Goal: Task Accomplishment & Management: Manage account settings

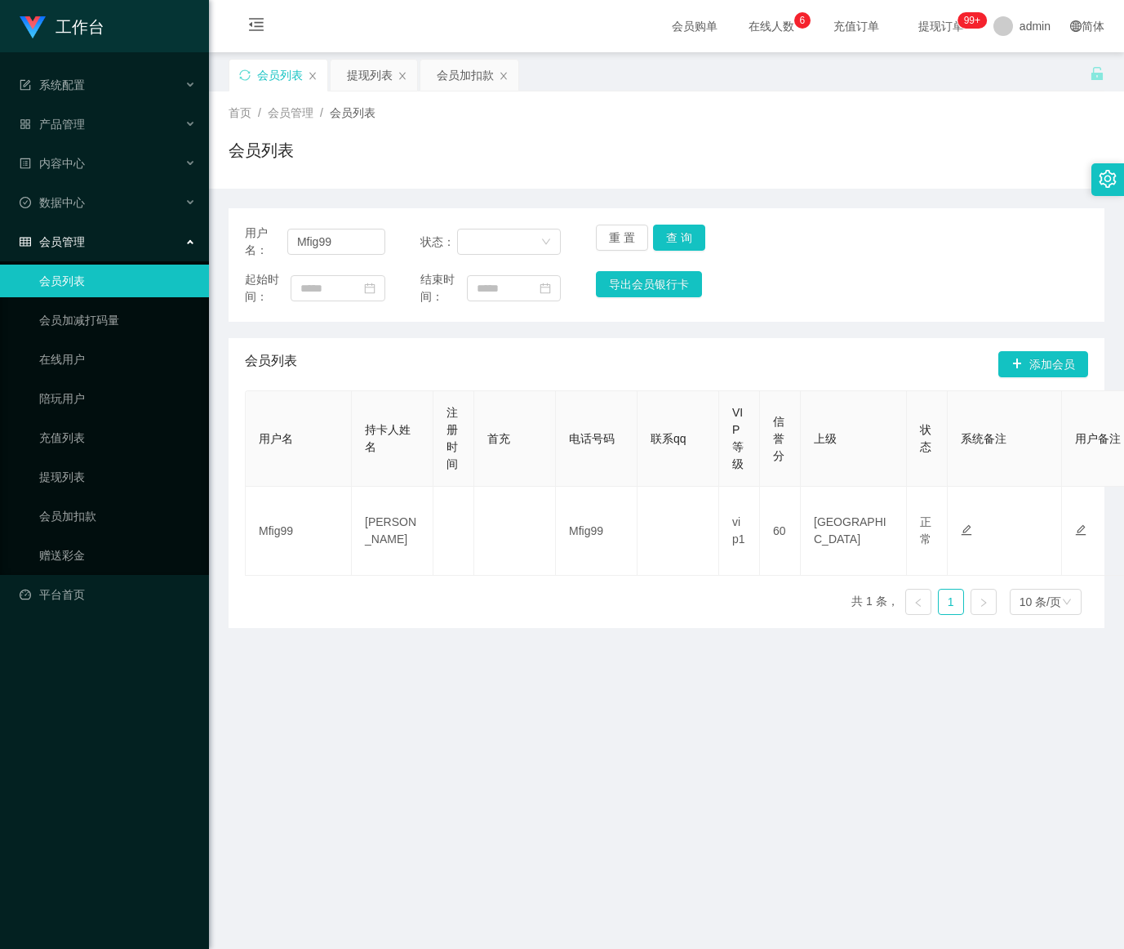
click at [186, 238] on section "工作台 系统配置 产品管理 内容中心 数据中心 会员管理 会员列表 会员加减打码量 在线用户 陪玩用户 充值列表 提现列表 会员加扣款 赠送彩金 平台首页 保…" at bounding box center [562, 700] width 1124 height 1400
type input "GHBC"
drag, startPoint x: 678, startPoint y: 237, endPoint x: 679, endPoint y: 245, distance: 8.3
click at [678, 237] on button "查 询" at bounding box center [679, 237] width 52 height 26
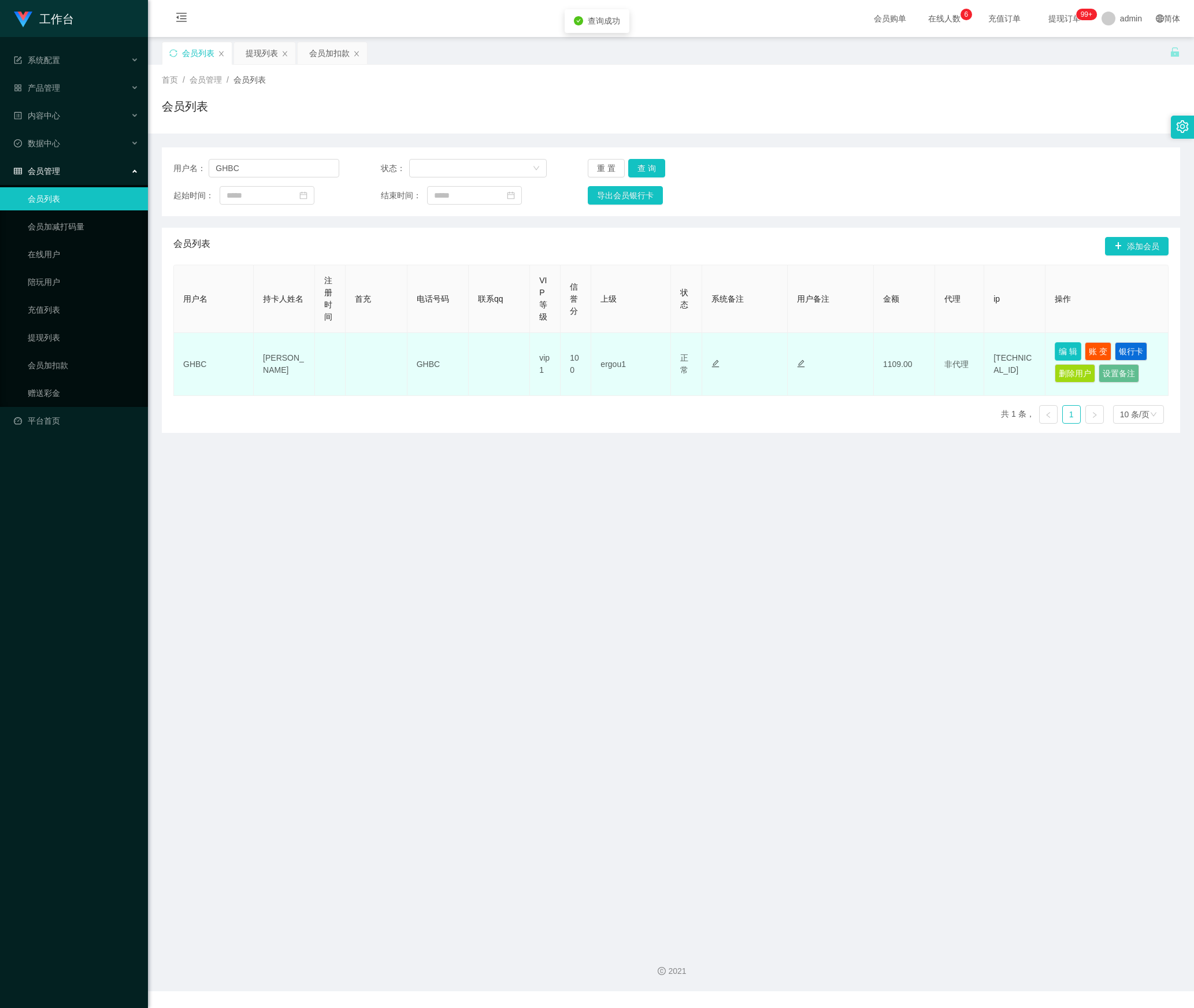
click at [795, 351] on button "编 辑" at bounding box center [1069, 351] width 27 height 18
type input "GHBC"
type input "[PERSON_NAME]"
type input "100"
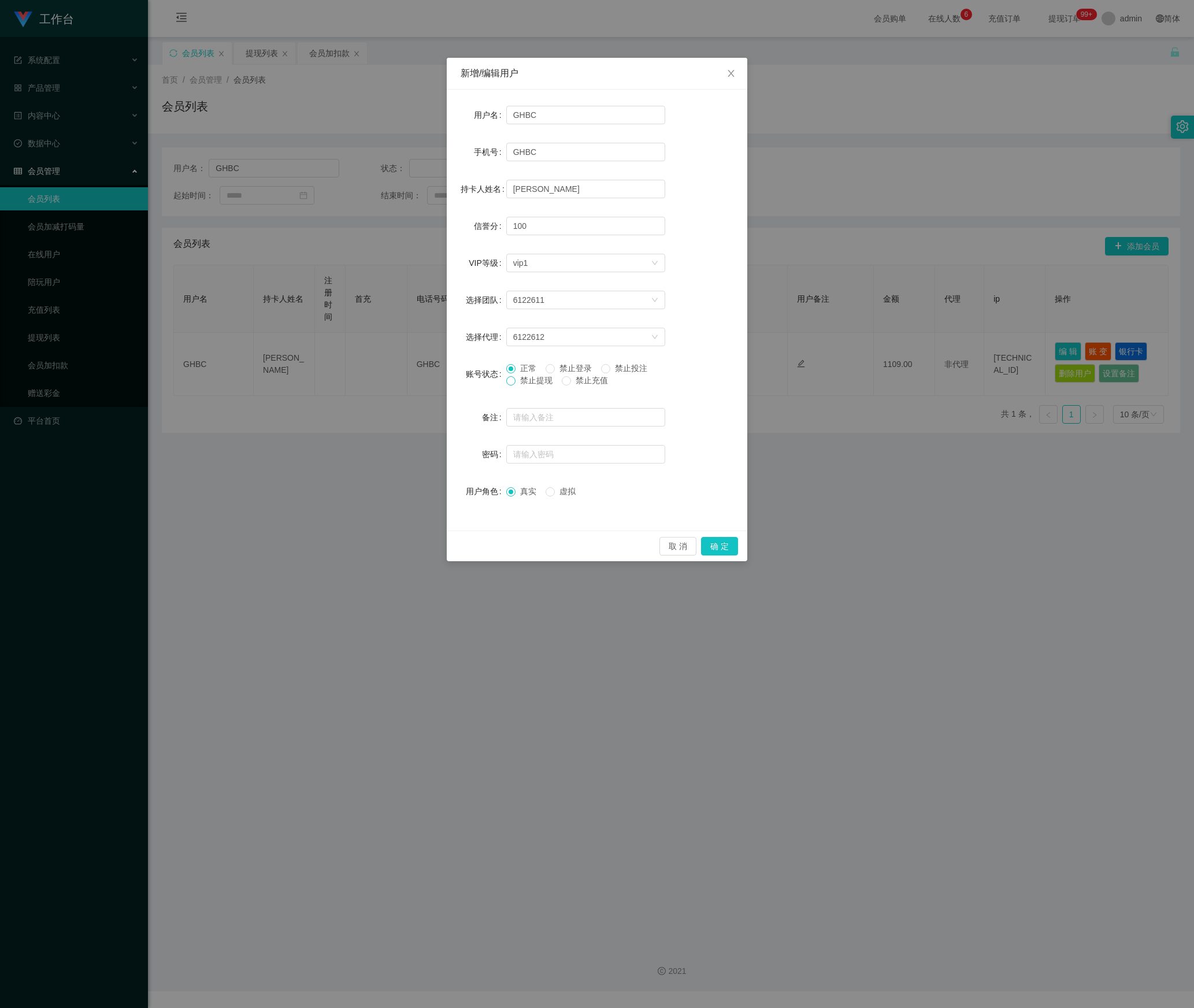
click at [513, 385] on span at bounding box center [511, 380] width 9 height 9
click at [718, 546] on button "确 定" at bounding box center [720, 546] width 37 height 18
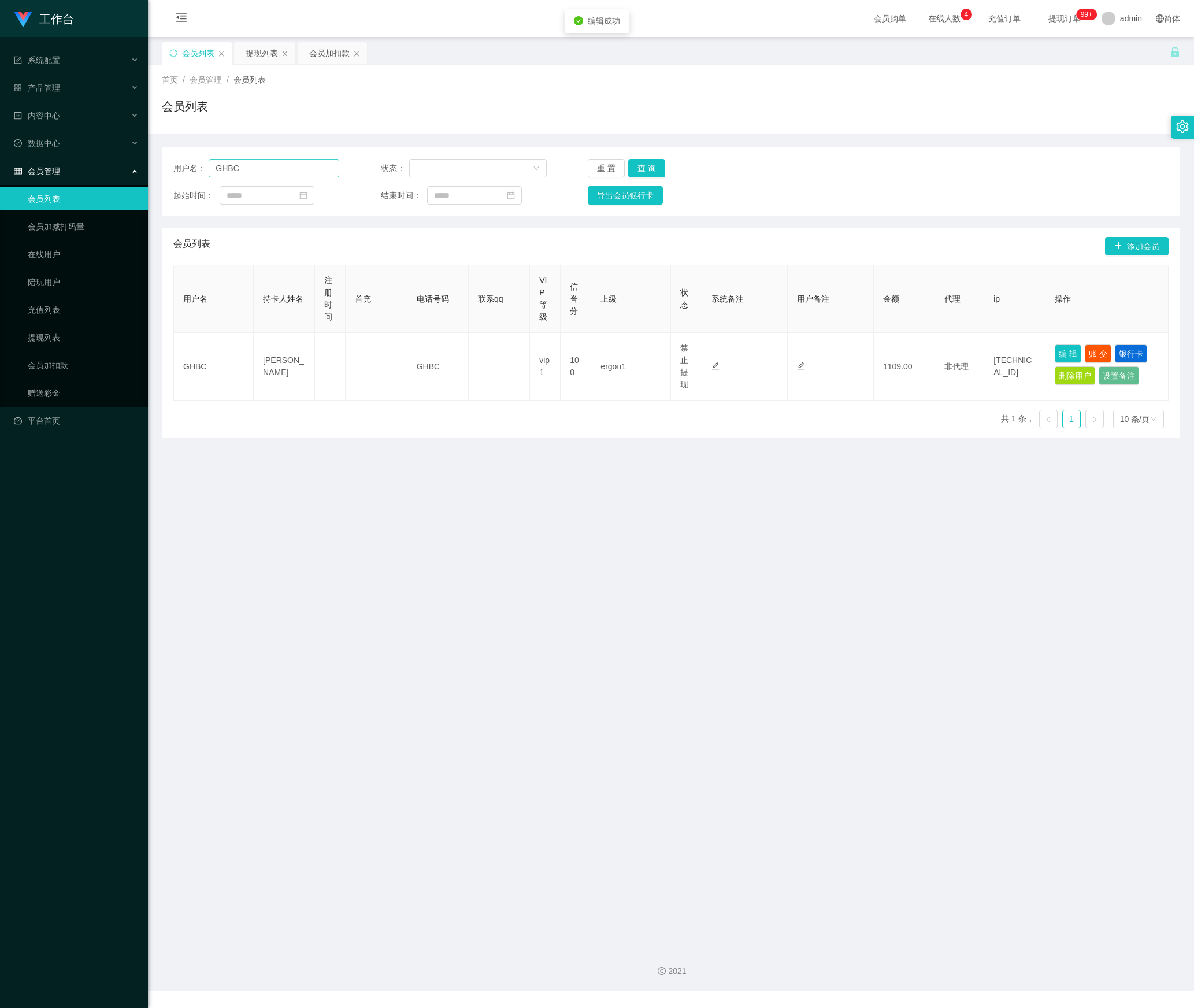
click at [274, 176] on div "用户名： GHBC 状态： 重 置 查 询 起始时间： 结束时间： 导出会员银行卡" at bounding box center [671, 181] width 1018 height 69
drag, startPoint x: 274, startPoint y: 175, endPoint x: -33, endPoint y: 176, distance: 307.0
click at [0, 176] on html "工作台 系统配置 产品管理 内容中心 数据中心 会员管理 会员列表 会员加减打码量 在线用户 陪玩用户 充值列表 提现列表 会员加扣款 赠送彩金 平台首页 保…" at bounding box center [597, 504] width 1194 height 1008
drag, startPoint x: 256, startPoint y: 175, endPoint x: 266, endPoint y: 177, distance: 10.2
click at [256, 175] on input "text" at bounding box center [274, 168] width 130 height 18
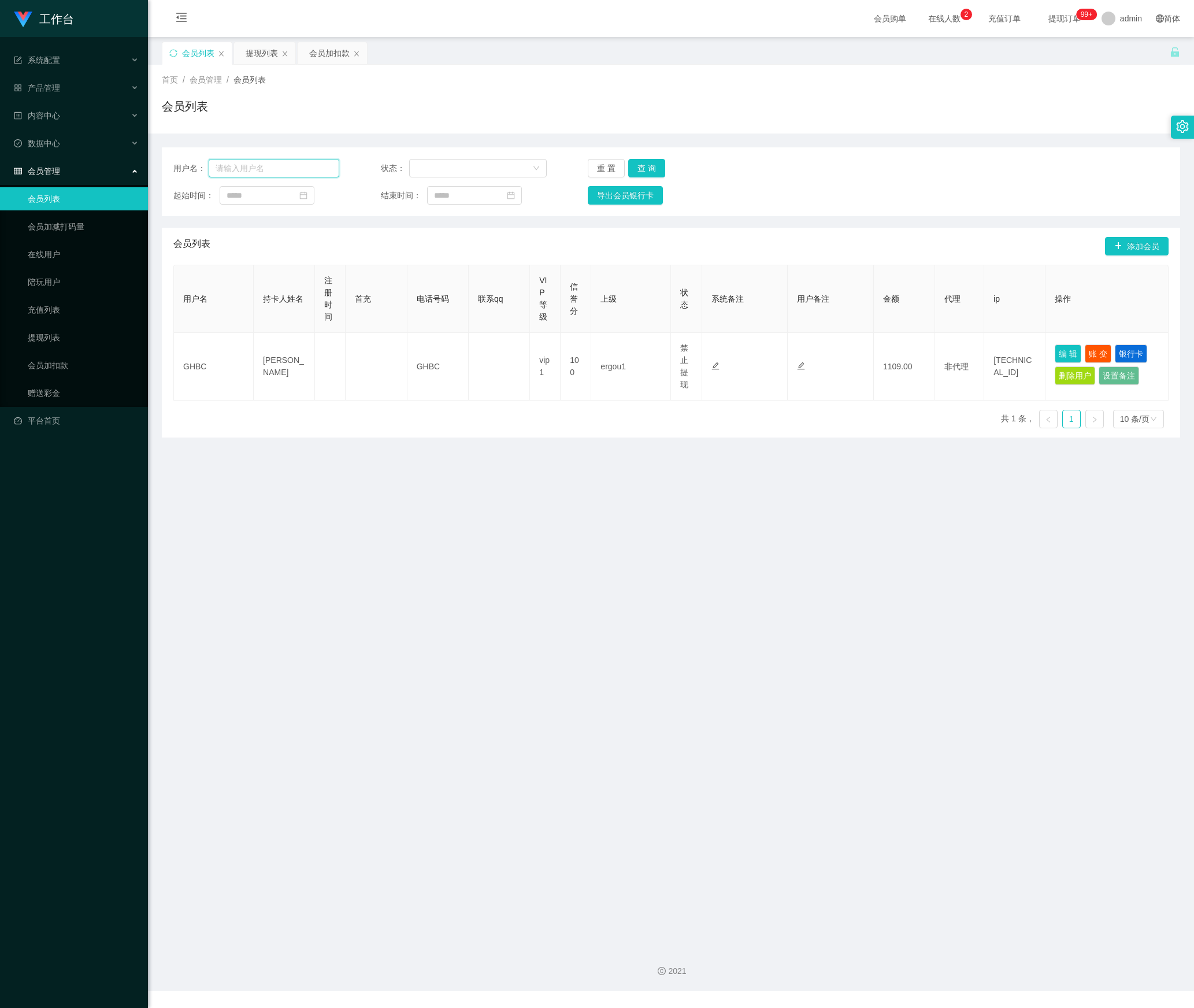
paste input "96776345"
type input "96776345"
click at [659, 164] on button "查 询" at bounding box center [647, 168] width 37 height 18
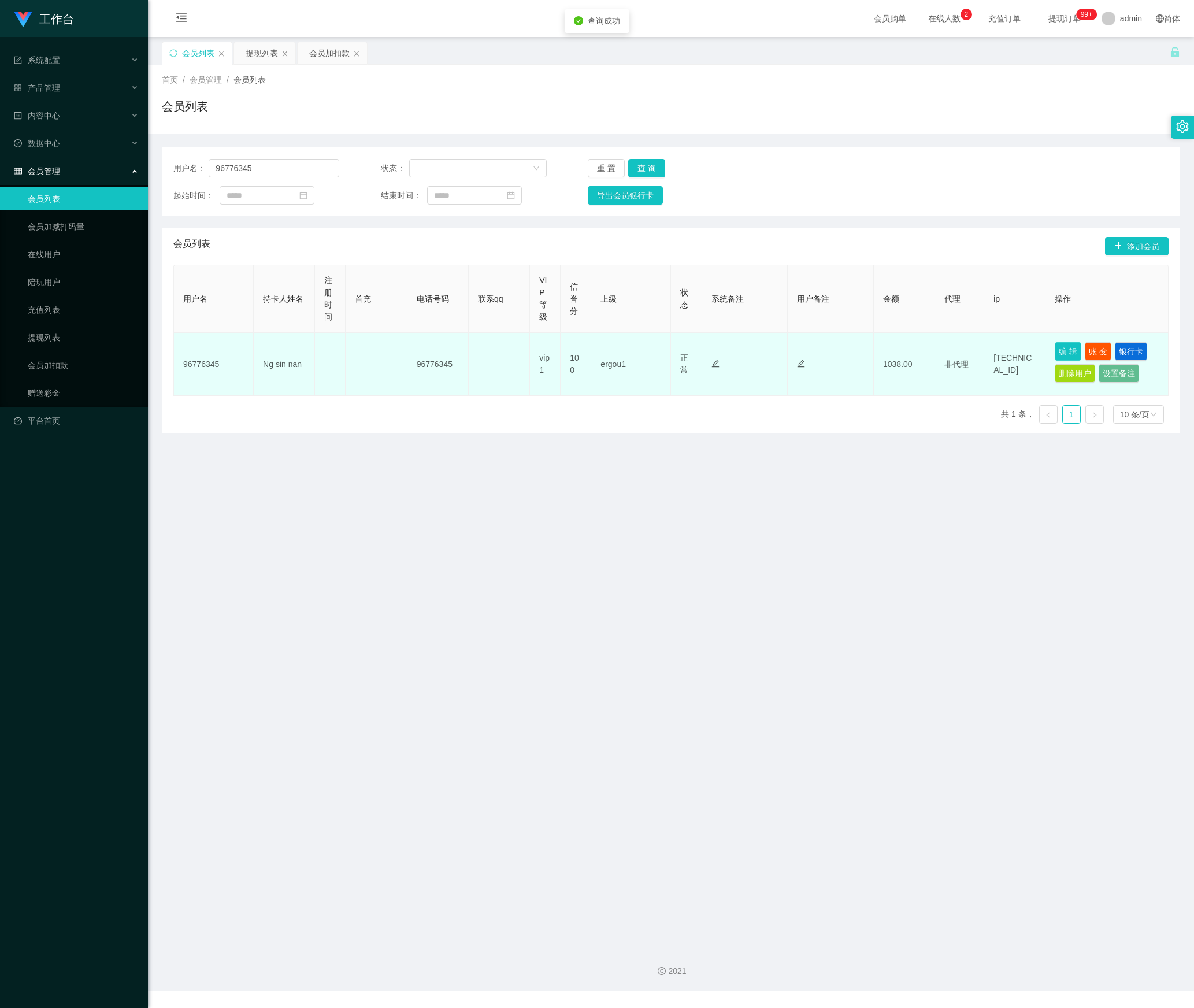
click at [795, 349] on button "编 辑" at bounding box center [1069, 351] width 27 height 18
type input "96776345"
type input "Ng sin nan"
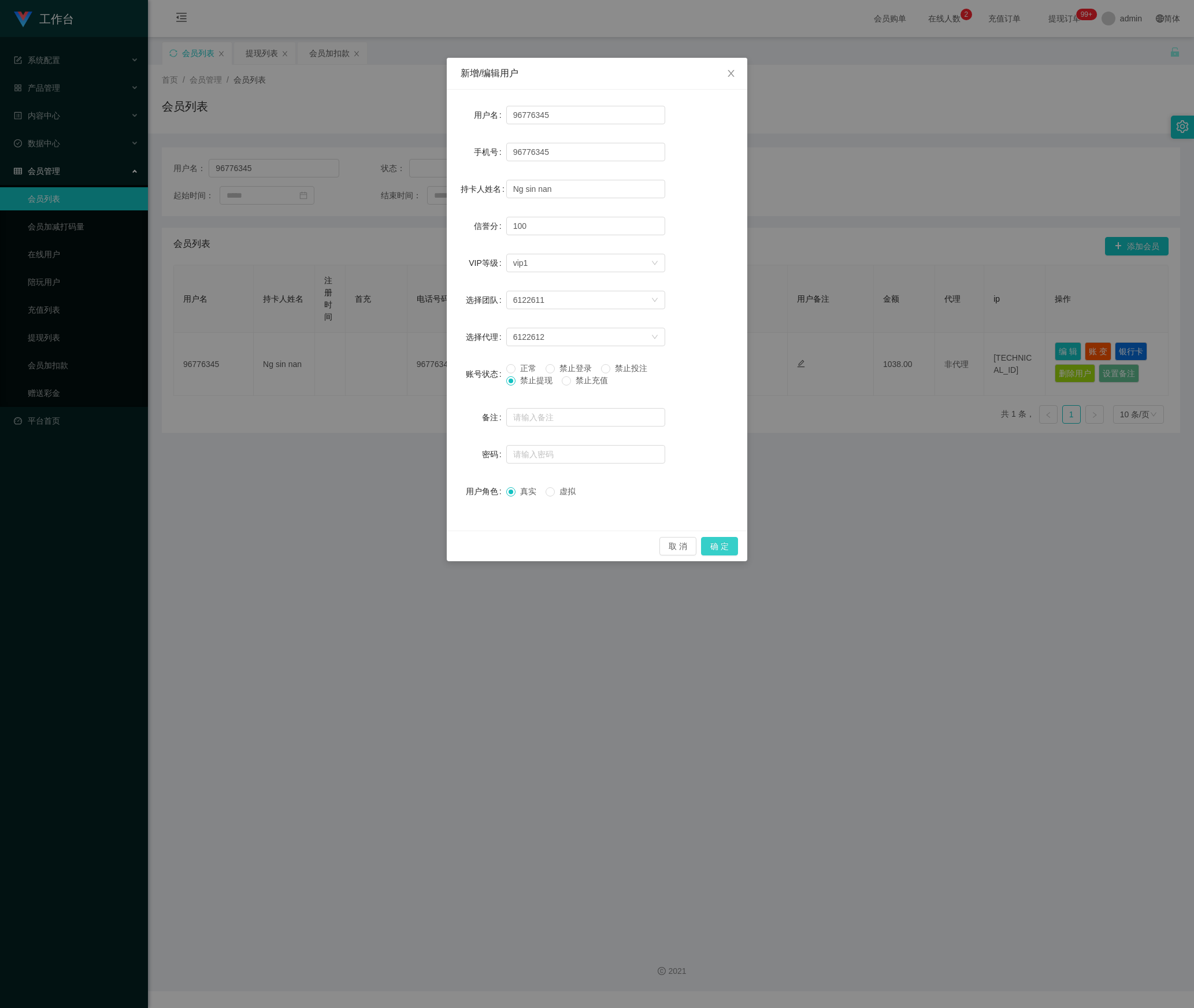
click at [719, 548] on button "确 定" at bounding box center [720, 546] width 37 height 18
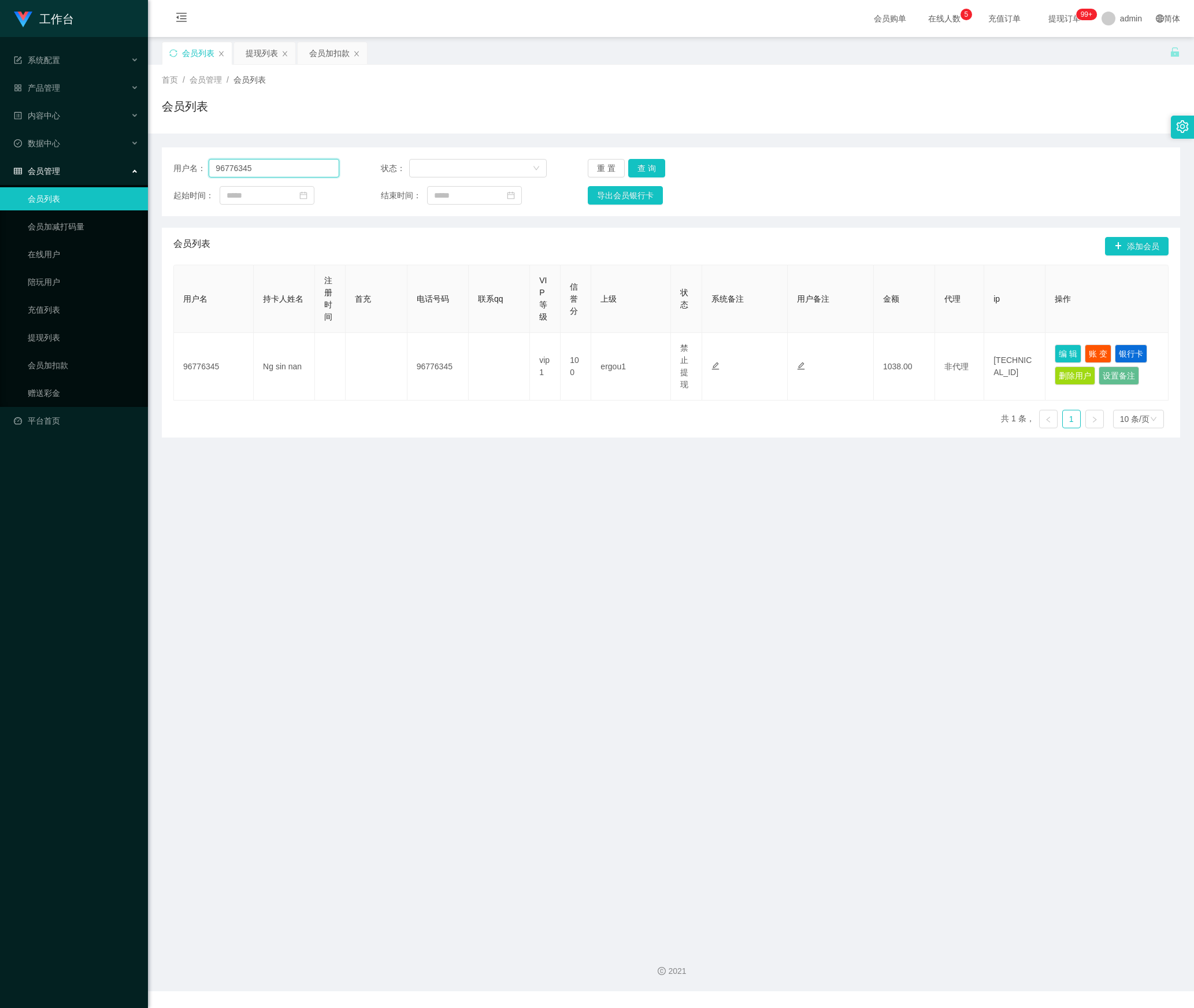
drag, startPoint x: 134, startPoint y: 161, endPoint x: 147, endPoint y: 172, distance: 17.0
click at [96, 162] on section "工作台 系统配置 产品管理 内容中心 数据中心 会员管理 会员列表 会员加减打码量 在线用户 陪玩用户 充值列表 提现列表 会员加扣款 赠送彩金 平台首页 保…" at bounding box center [597, 496] width 1194 height 991
paste input "894144"
type input "89414445"
click at [642, 168] on button "查 询" at bounding box center [647, 168] width 37 height 18
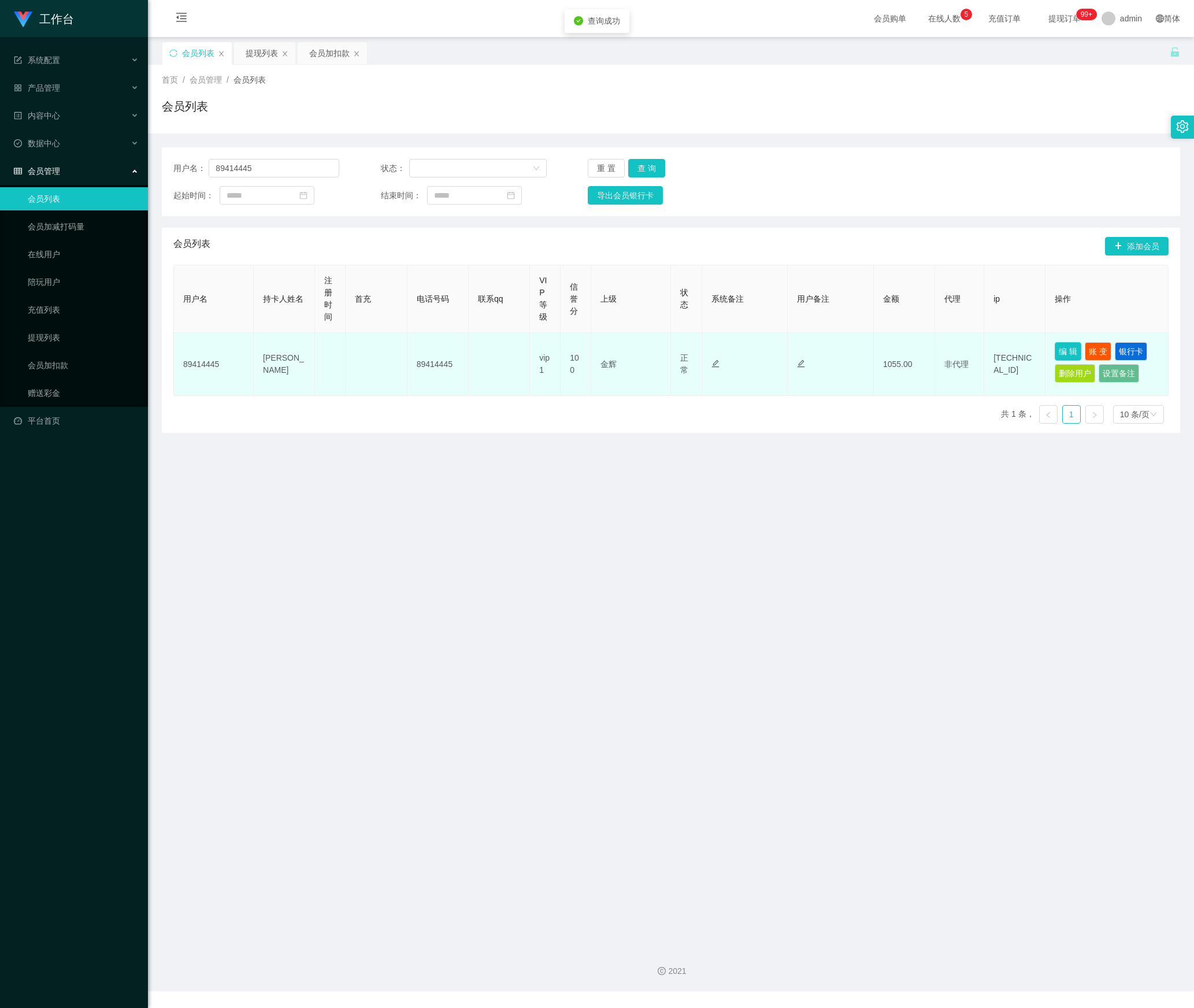
click at [795, 351] on button "编 辑" at bounding box center [1069, 351] width 27 height 18
type input "89414445"
type input "[PERSON_NAME]"
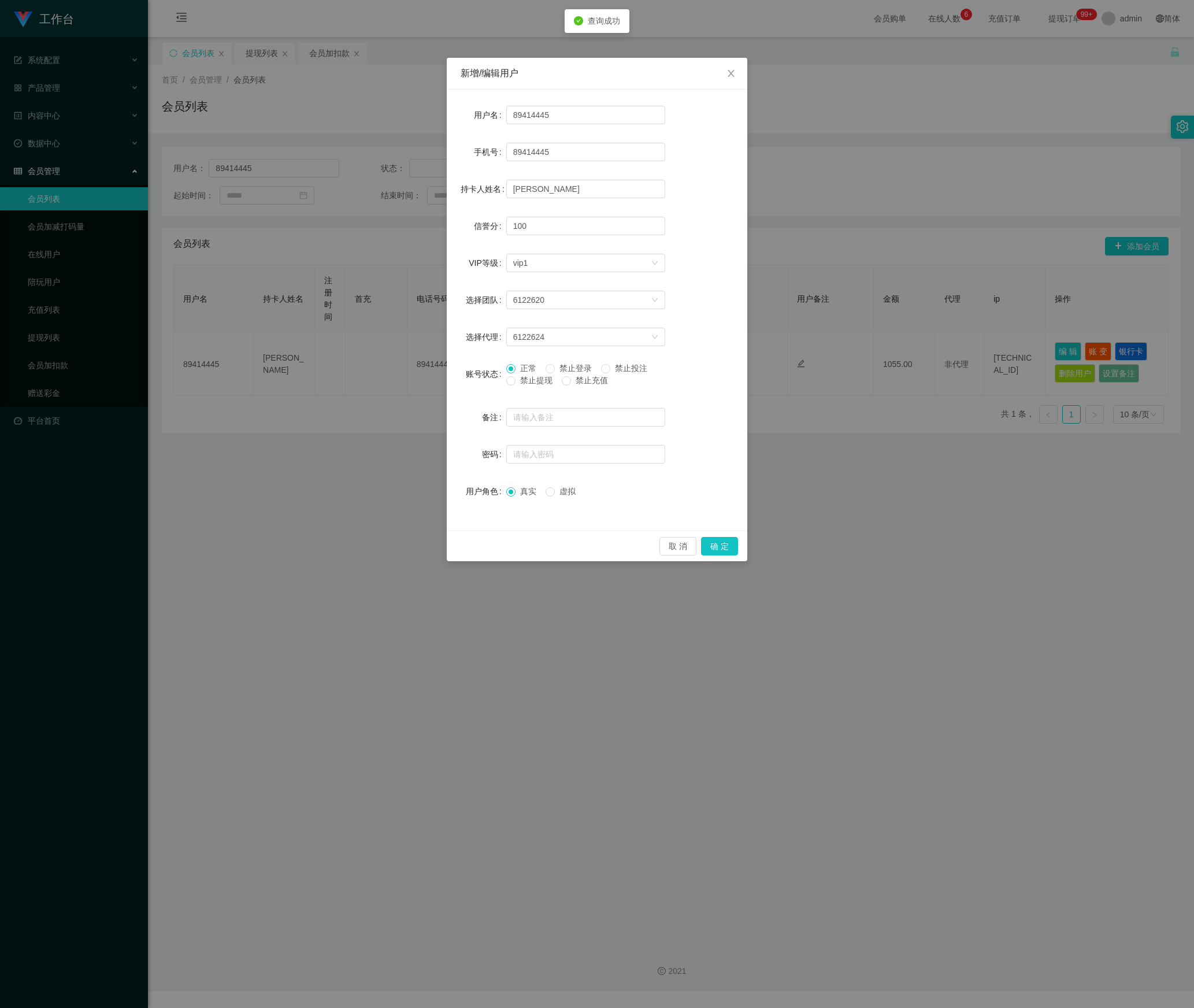
click at [506, 387] on div "正常 禁止登录 禁止投注 禁止提现 禁止充值" at bounding box center [586, 377] width 159 height 30
click at [719, 543] on button "确 定" at bounding box center [720, 546] width 37 height 18
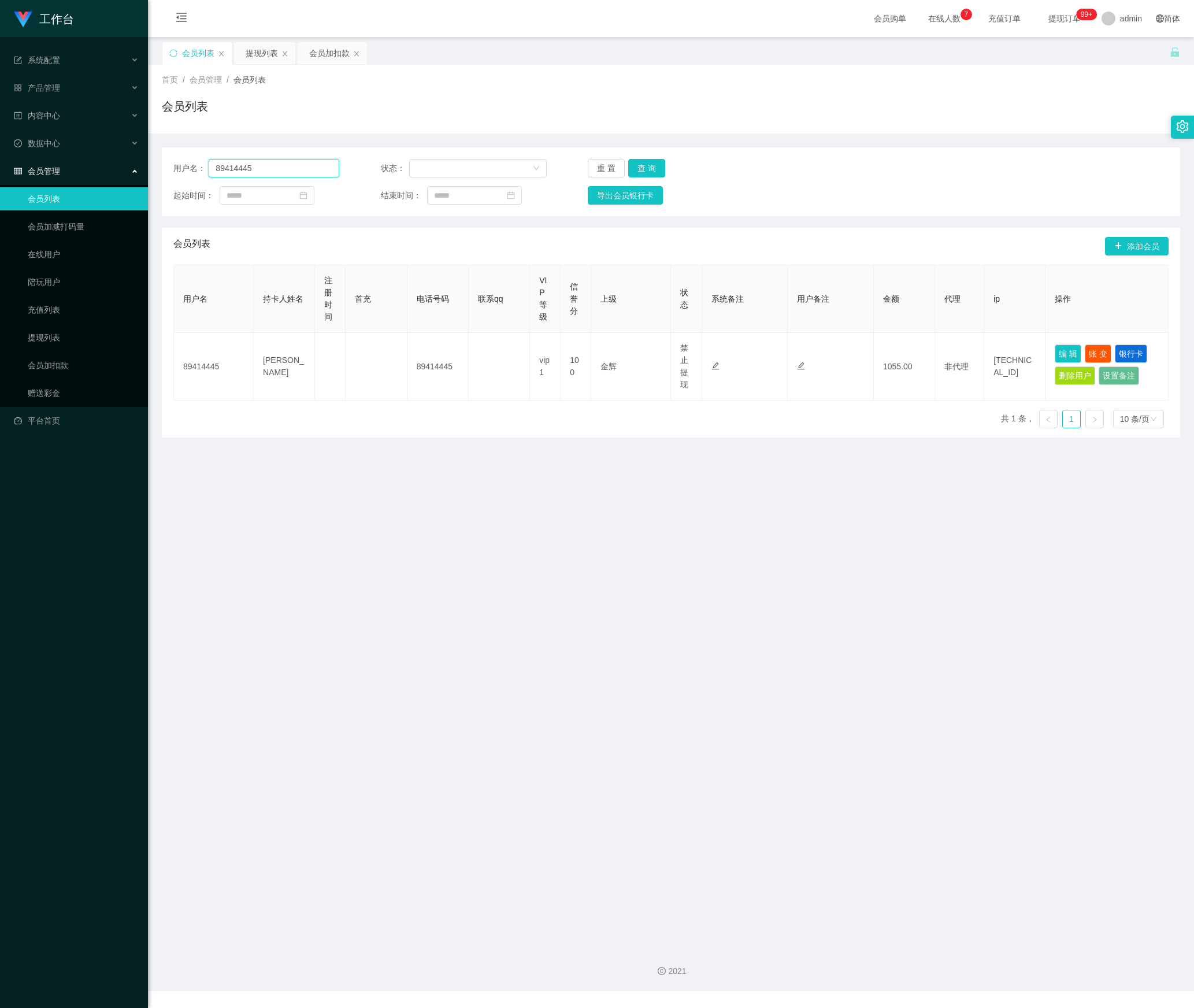
drag, startPoint x: 288, startPoint y: 171, endPoint x: 123, endPoint y: 185, distance: 165.6
click at [124, 185] on section "工作台 系统配置 产品管理 内容中心 数据中心 会员管理 会员列表 会员加减打码量 在线用户 陪玩用户 充值列表 提现列表 会员加扣款 赠送彩金 平台首页 保…" at bounding box center [597, 496] width 1194 height 991
paste input "5741"
type input "5741"
click at [642, 170] on button "查 询" at bounding box center [647, 168] width 37 height 18
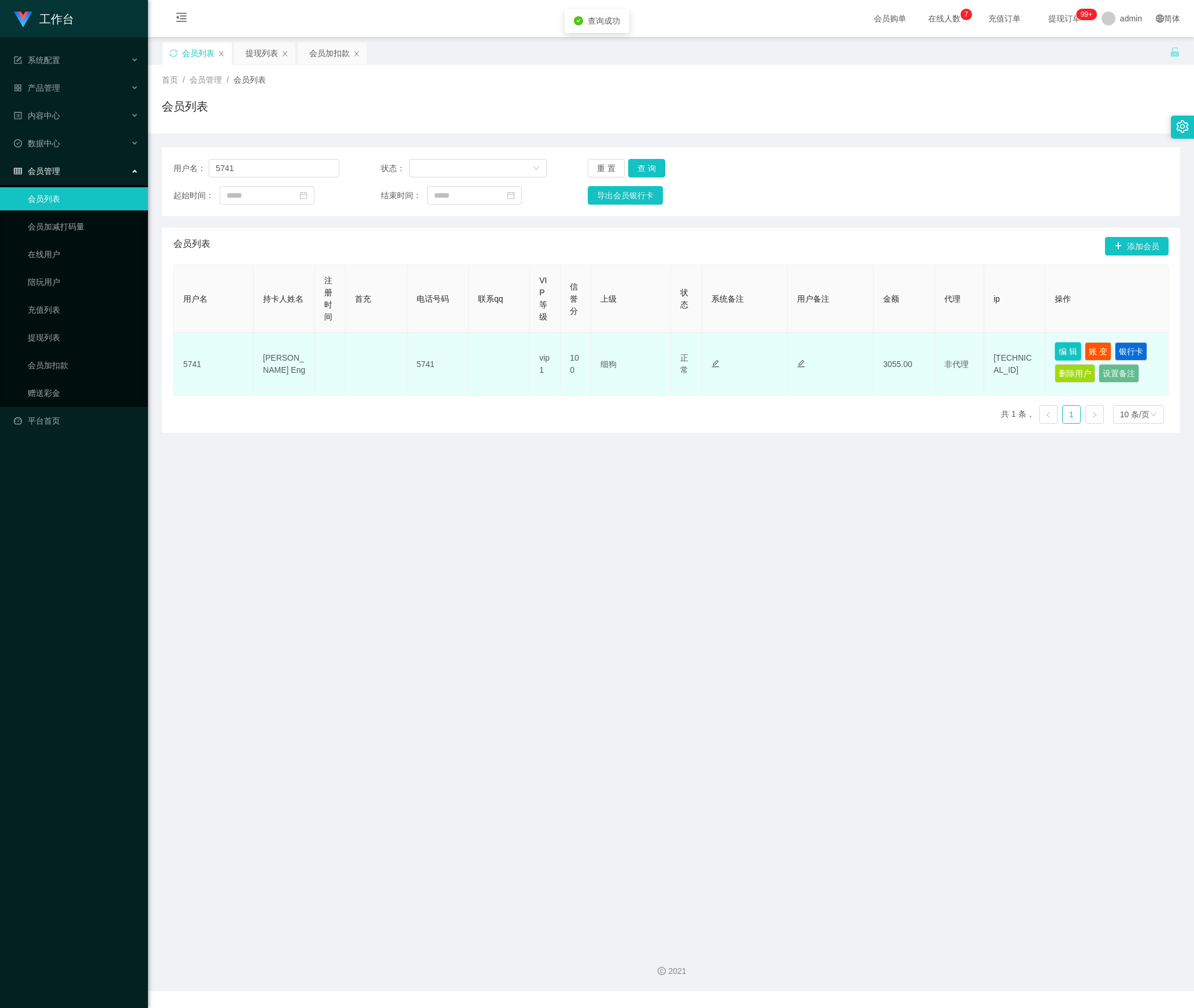
click at [795, 355] on button "编 辑" at bounding box center [1069, 351] width 27 height 18
type input "5741"
type input "[PERSON_NAME] Eng"
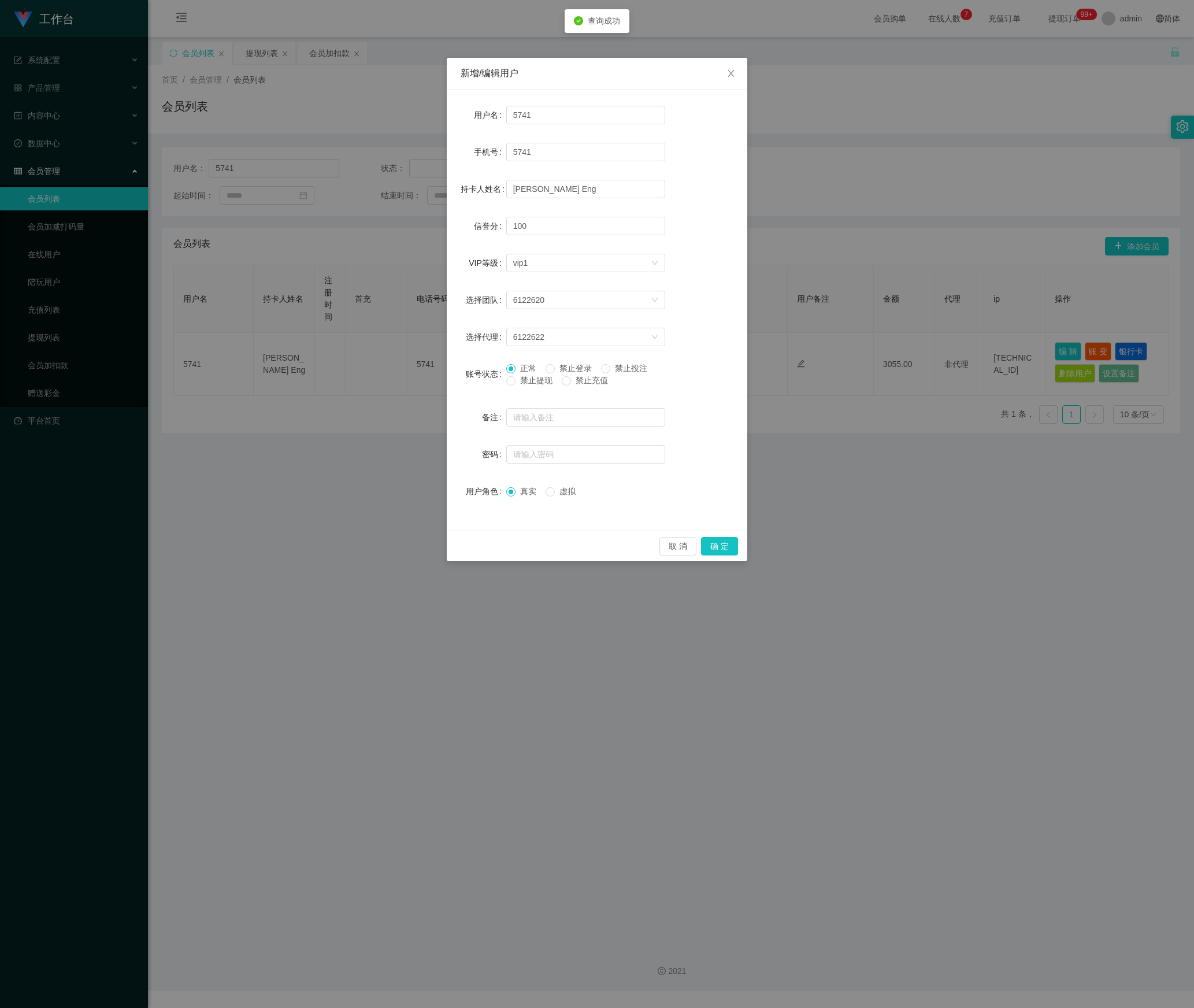
click at [533, 382] on span "禁止提现" at bounding box center [536, 380] width 42 height 9
click at [713, 543] on button "确 定" at bounding box center [720, 546] width 37 height 18
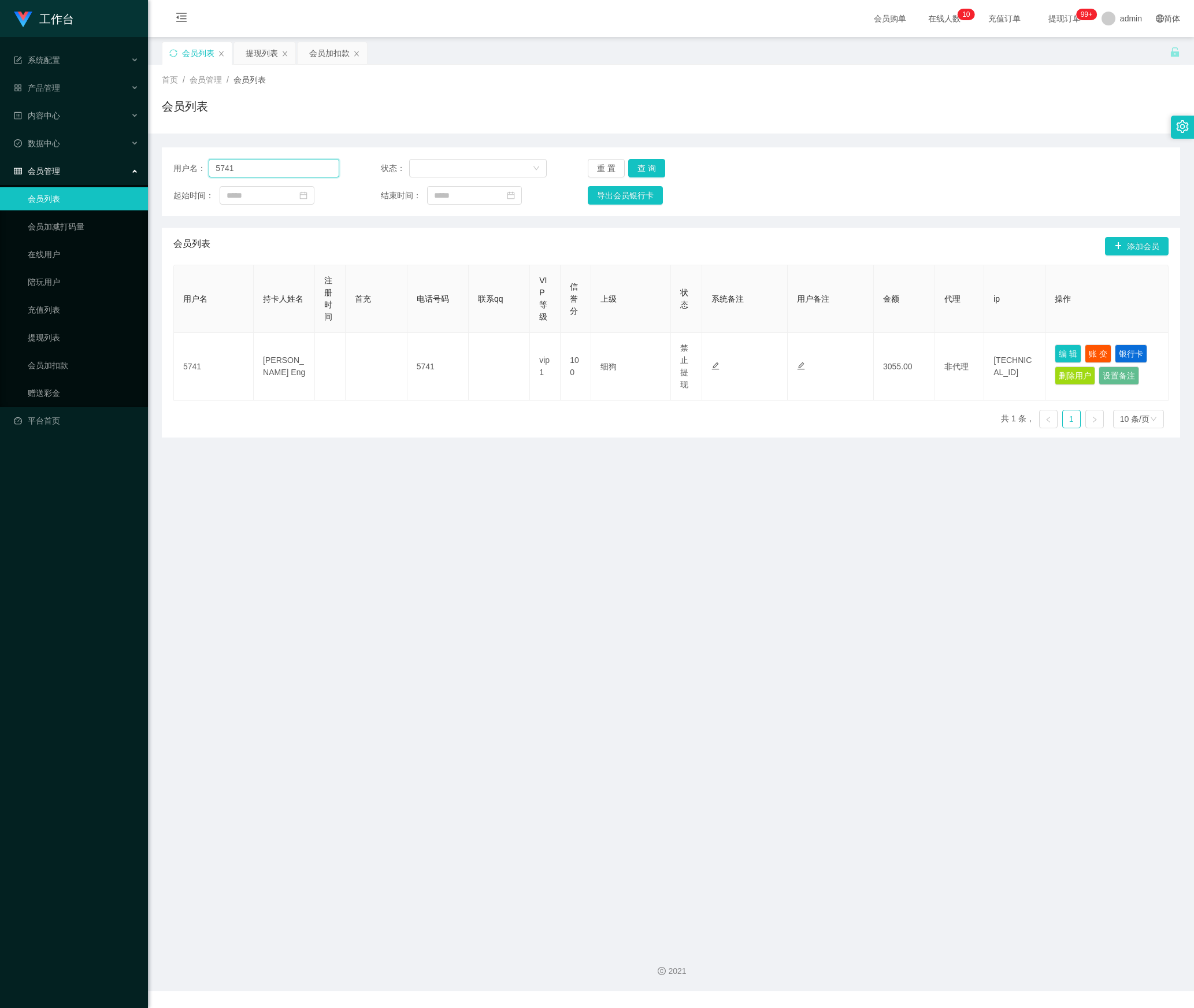
drag, startPoint x: 249, startPoint y: 163, endPoint x: 128, endPoint y: 164, distance: 121.0
click at [128, 164] on section "工作台 系统配置 产品管理 内容中心 数据中心 会员管理 会员列表 会员加减打码量 在线用户 陪玩用户 充值列表 提现列表 会员加扣款 赠送彩金 平台首页 保…" at bounding box center [597, 496] width 1194 height 991
paste input "wangzi123"
click at [640, 171] on button "查 询" at bounding box center [647, 168] width 37 height 18
drag, startPoint x: 274, startPoint y: 175, endPoint x: 118, endPoint y: 185, distance: 156.3
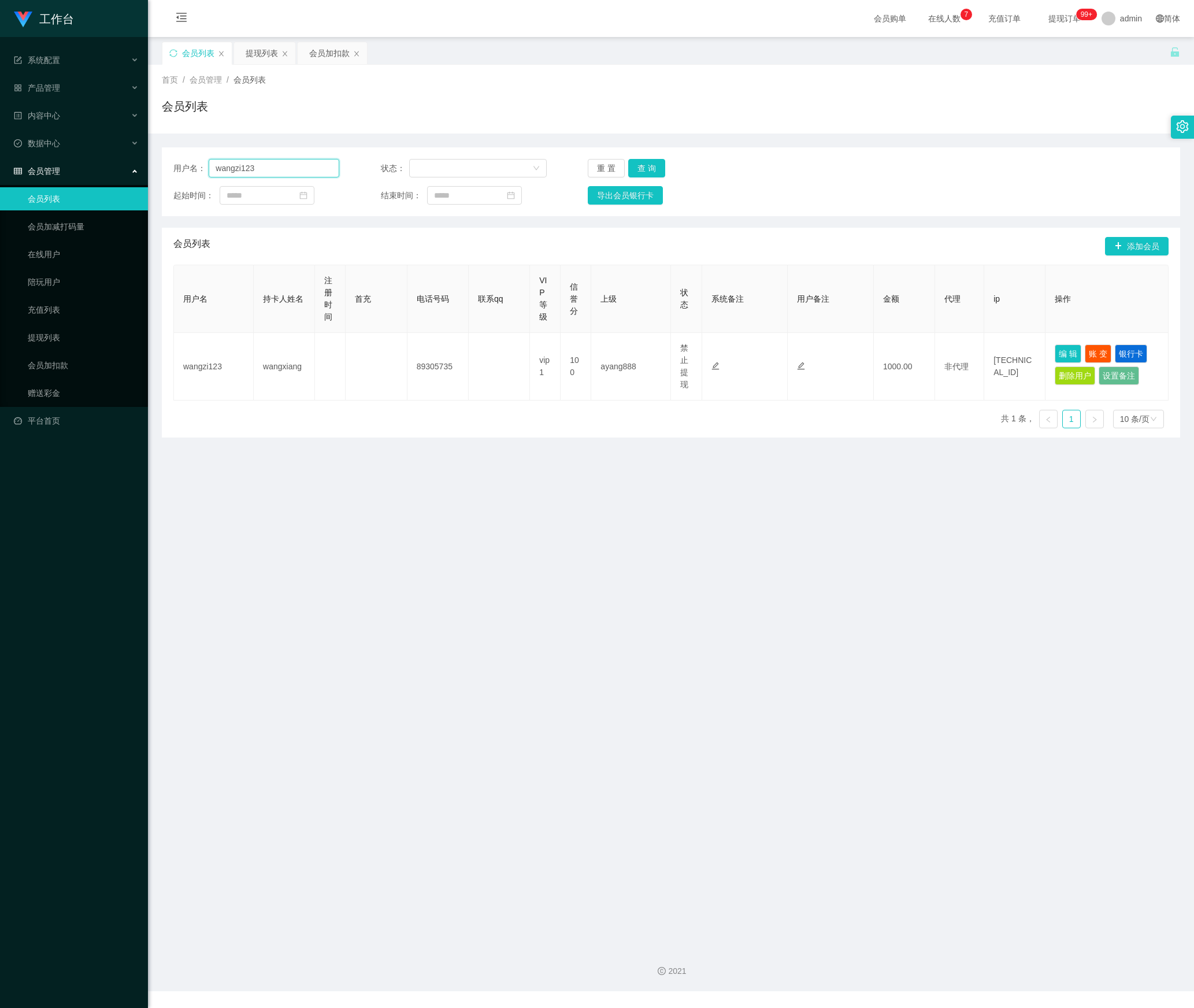
click at [118, 185] on section "工作台 系统配置 产品管理 内容中心 数据中心 会员管理 会员列表 会员加减打码量 在线用户 陪玩用户 充值列表 提现列表 会员加扣款 赠送彩金 平台首页 保…" at bounding box center [597, 496] width 1194 height 991
paste input "[PERSON_NAME]"
type input "[PERSON_NAME]"
click at [644, 162] on button "查 询" at bounding box center [647, 168] width 37 height 18
